Goal: Task Accomplishment & Management: Complete application form

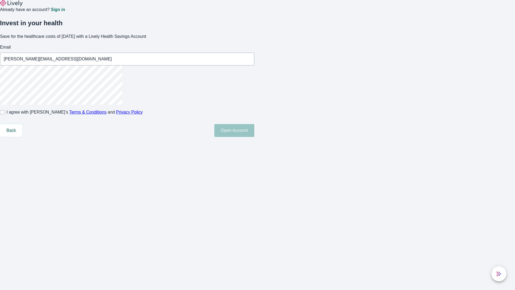
click at [4, 114] on input "I agree with Lively’s Terms & Conditions and Privacy Policy" at bounding box center [2, 112] width 4 height 4
checkbox input "true"
click at [254, 137] on button "Open Account" at bounding box center [234, 130] width 40 height 13
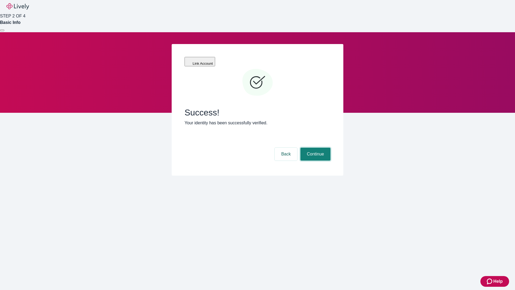
click at [315, 147] on button "Continue" at bounding box center [315, 153] width 30 height 13
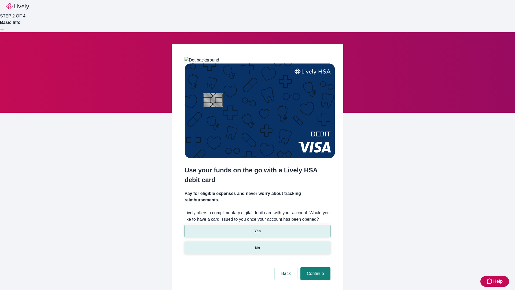
click at [257, 245] on p "No" at bounding box center [257, 248] width 5 height 6
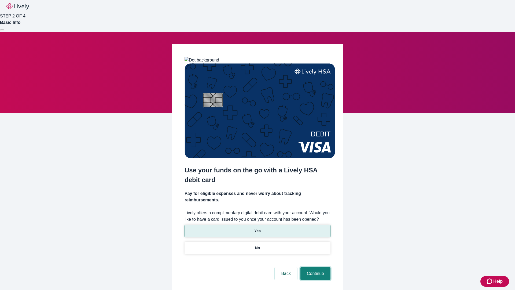
click at [315, 267] on button "Continue" at bounding box center [315, 273] width 30 height 13
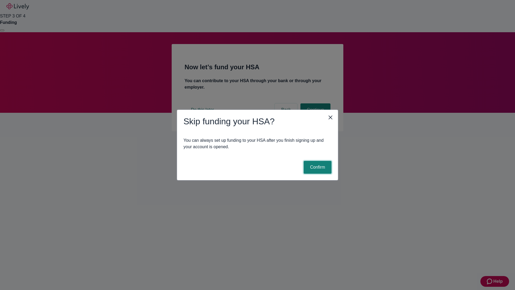
click at [317, 167] on button "Confirm" at bounding box center [318, 167] width 28 height 13
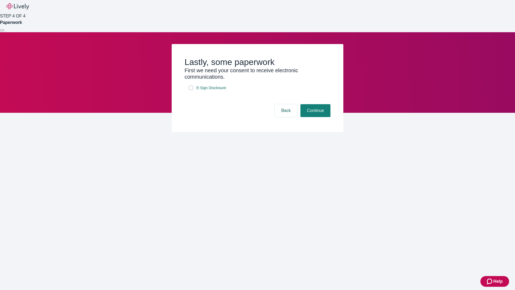
click at [191, 90] on input "E-Sign Disclosure" at bounding box center [191, 88] width 4 height 4
checkbox input "true"
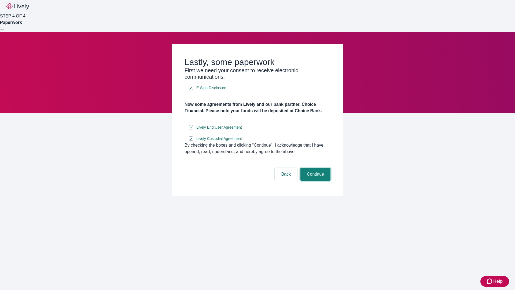
click at [315, 180] on button "Continue" at bounding box center [315, 174] width 30 height 13
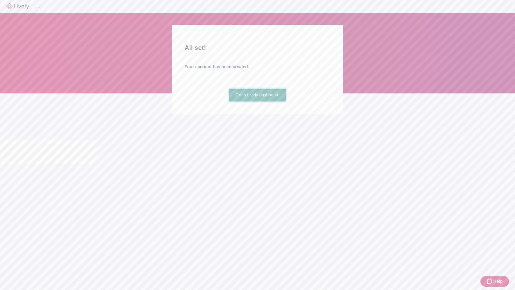
click at [257, 101] on link "Go to Lively dashboard" at bounding box center [257, 94] width 57 height 13
